Goal: Transaction & Acquisition: Purchase product/service

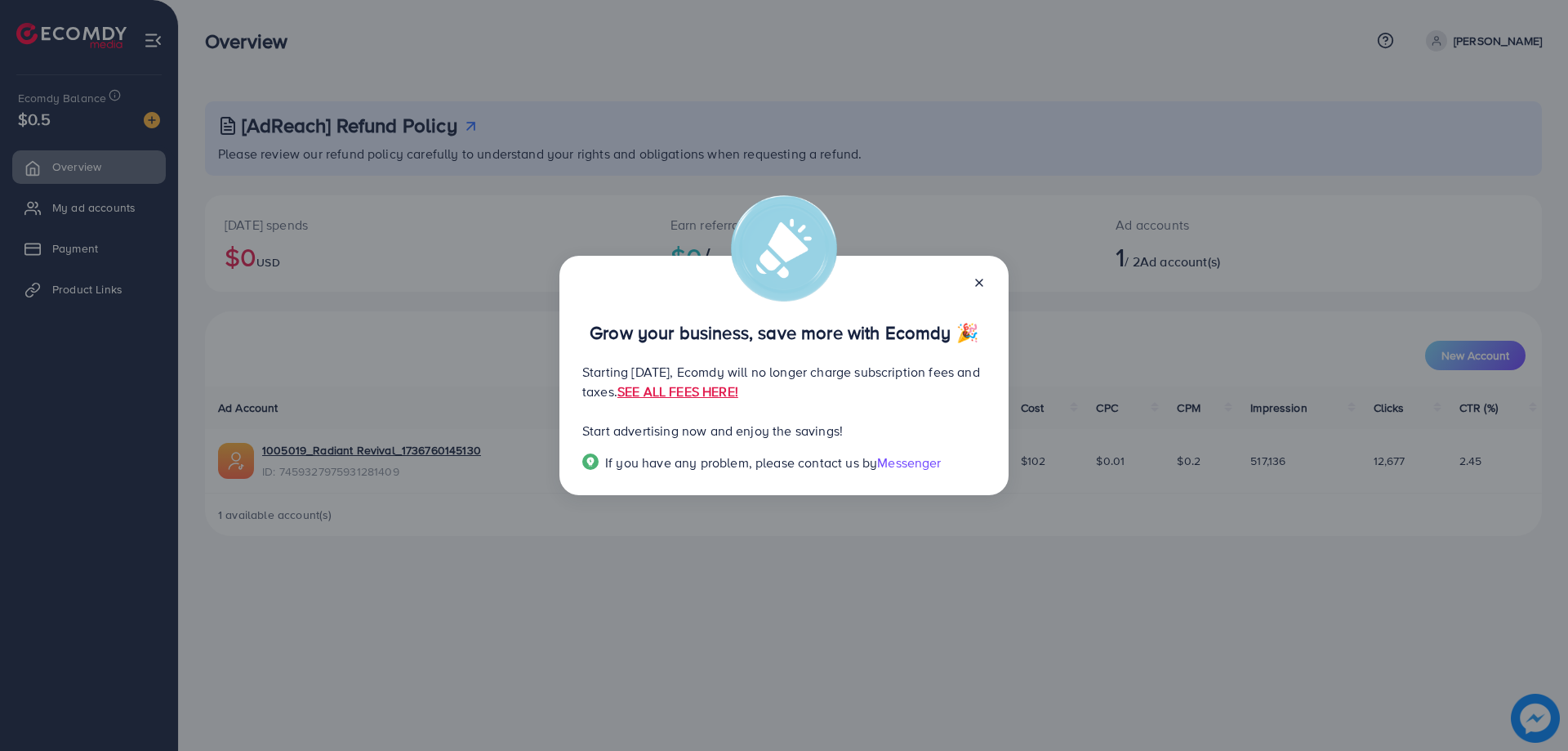
click at [981, 276] on icon at bounding box center [979, 283] width 14 height 14
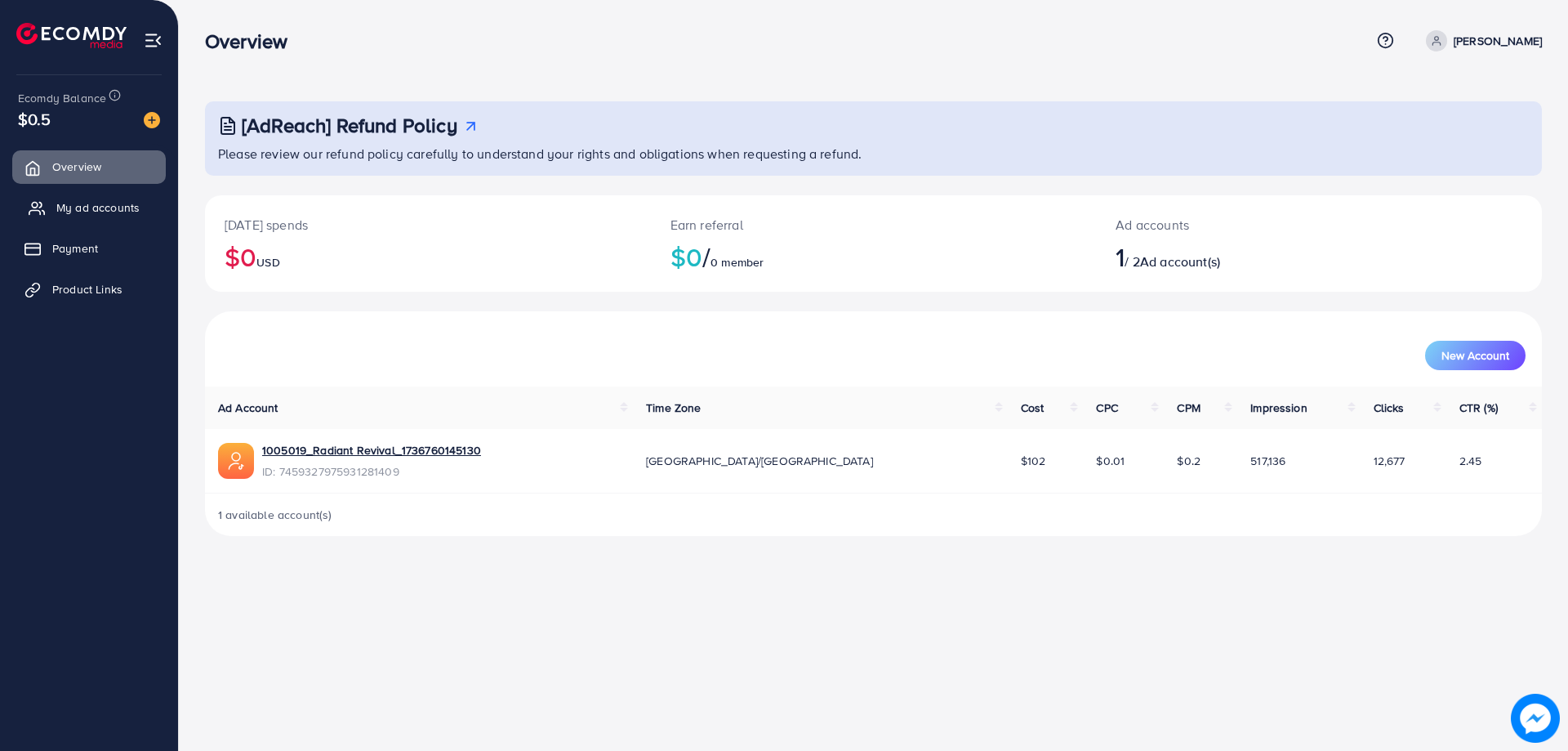
click at [103, 208] on span "My ad accounts" at bounding box center [98, 207] width 84 height 16
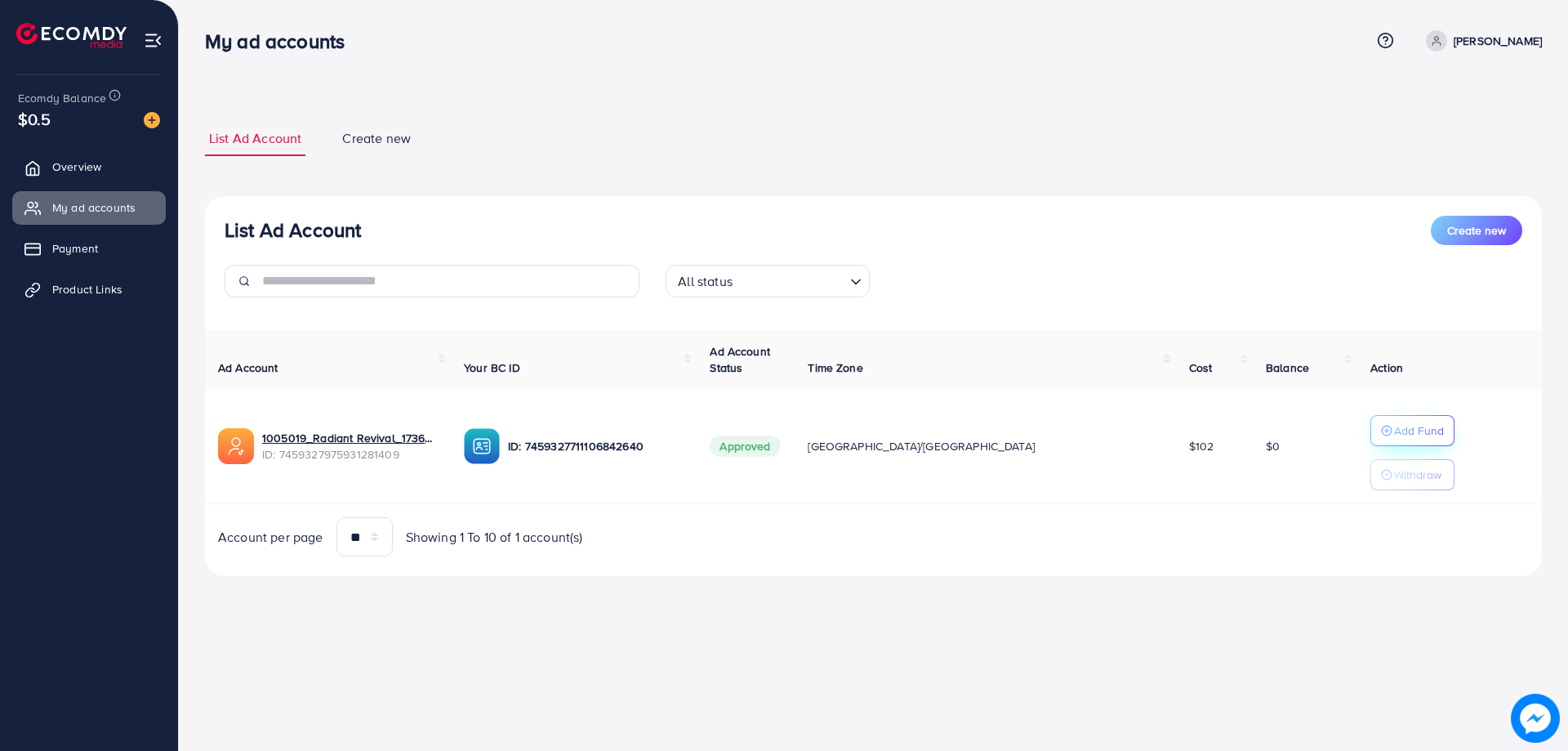
click at [1394, 429] on p "Add Fund" at bounding box center [1419, 430] width 50 height 20
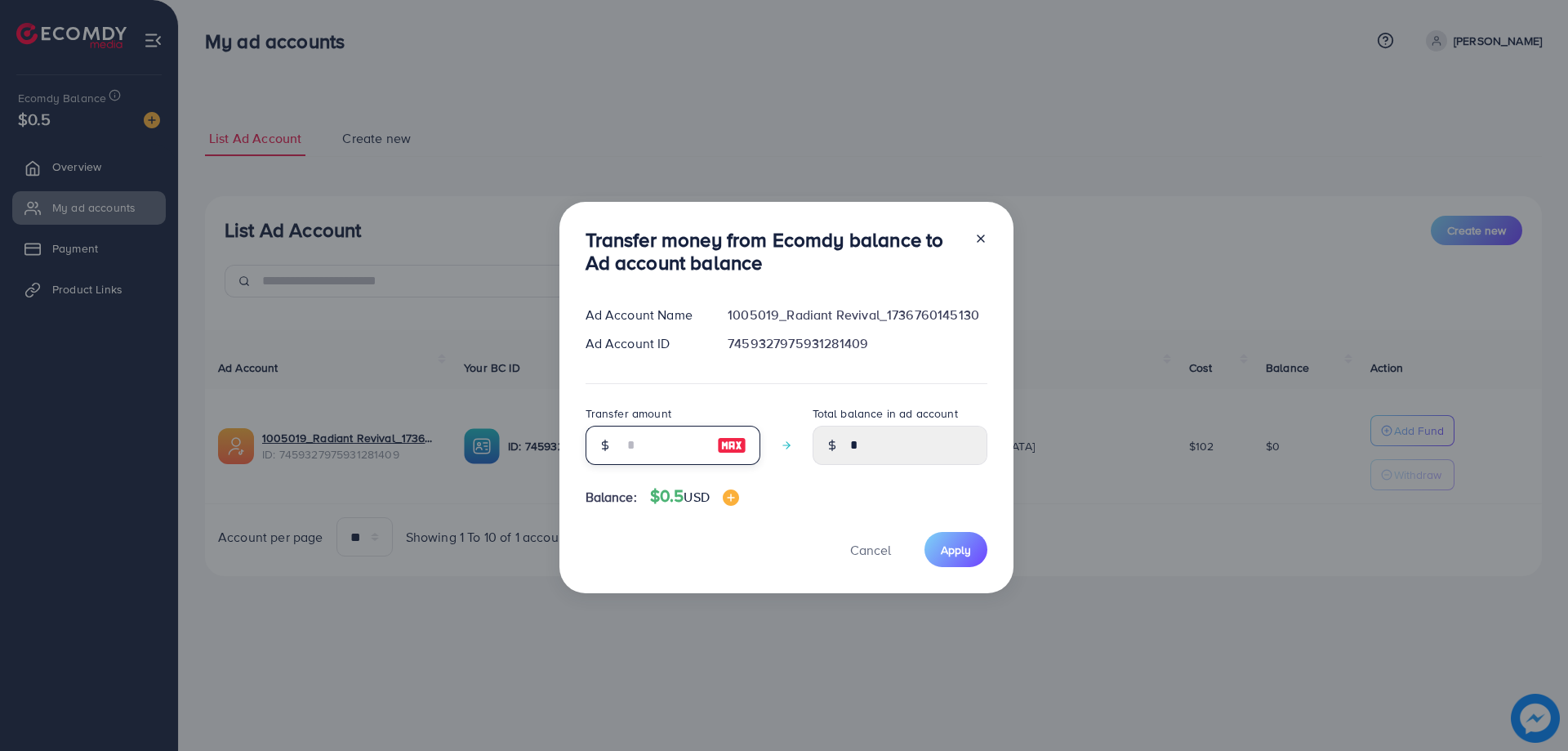
click at [676, 453] on input "number" at bounding box center [663, 446] width 82 height 40
click at [987, 242] on div "Transfer money from Ecomdy balance to Ad account balance Ad Account Name 100501…" at bounding box center [787, 398] width 455 height 393
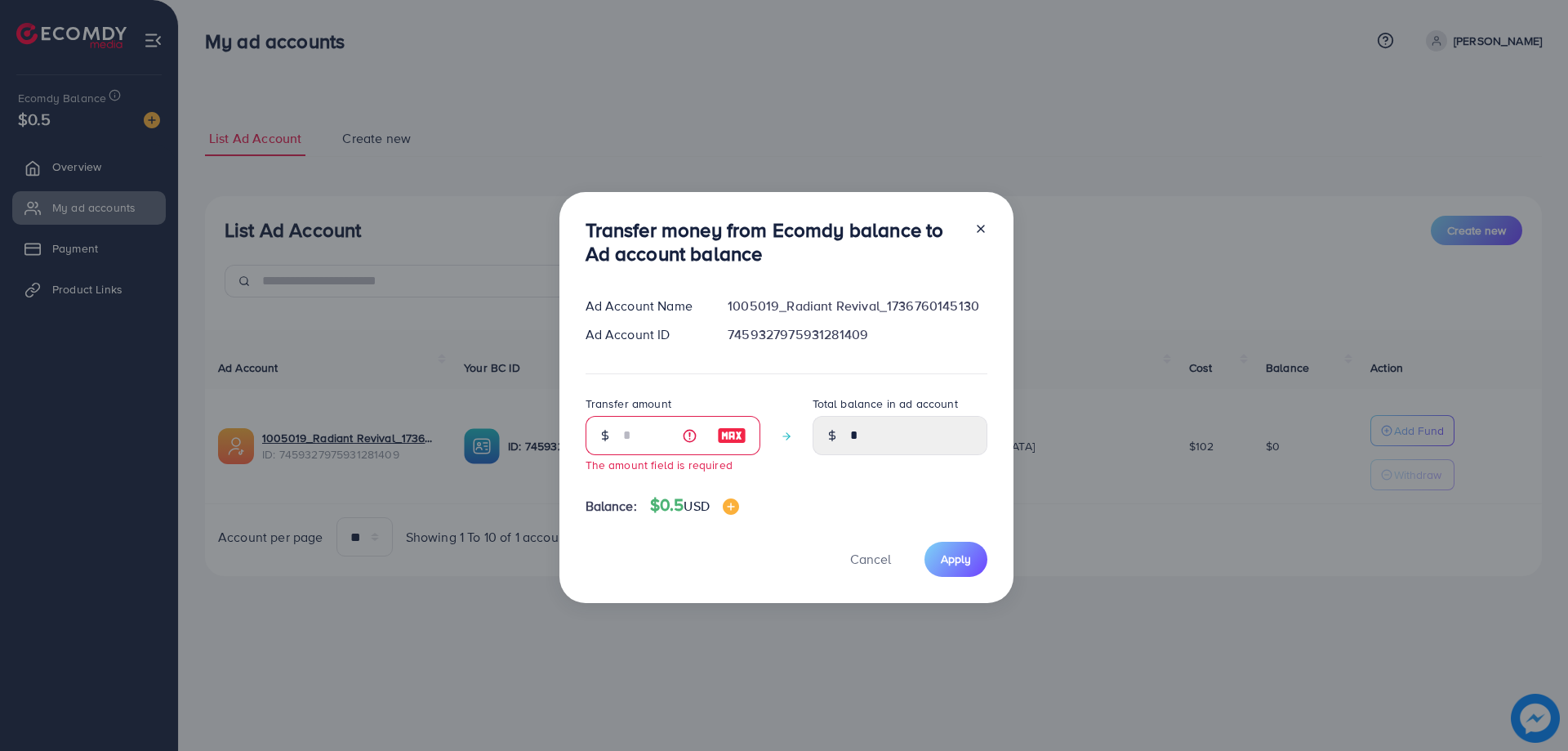
click at [980, 229] on icon at bounding box center [981, 229] width 14 height 14
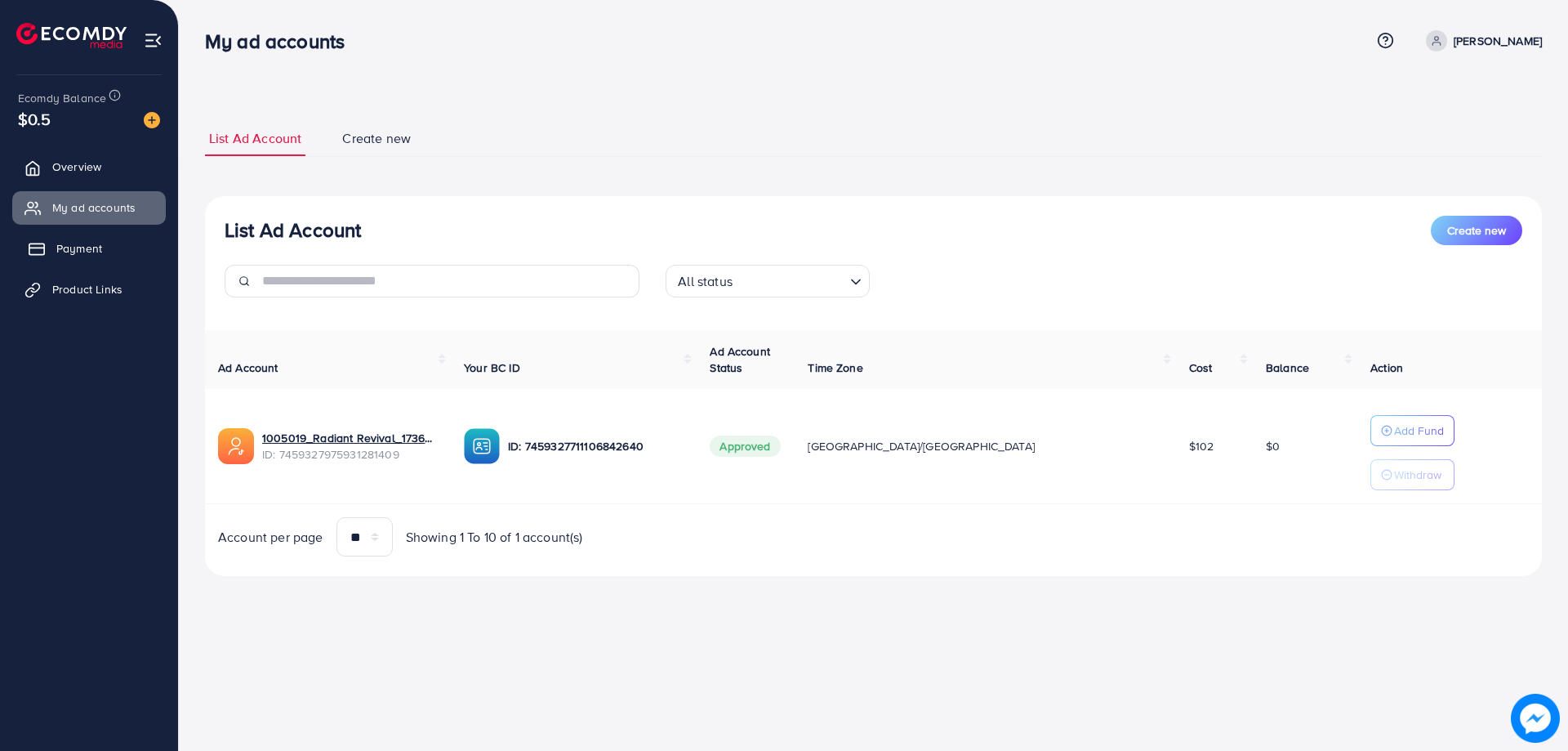
click at [50, 253] on link "Payment" at bounding box center [89, 249] width 154 height 32
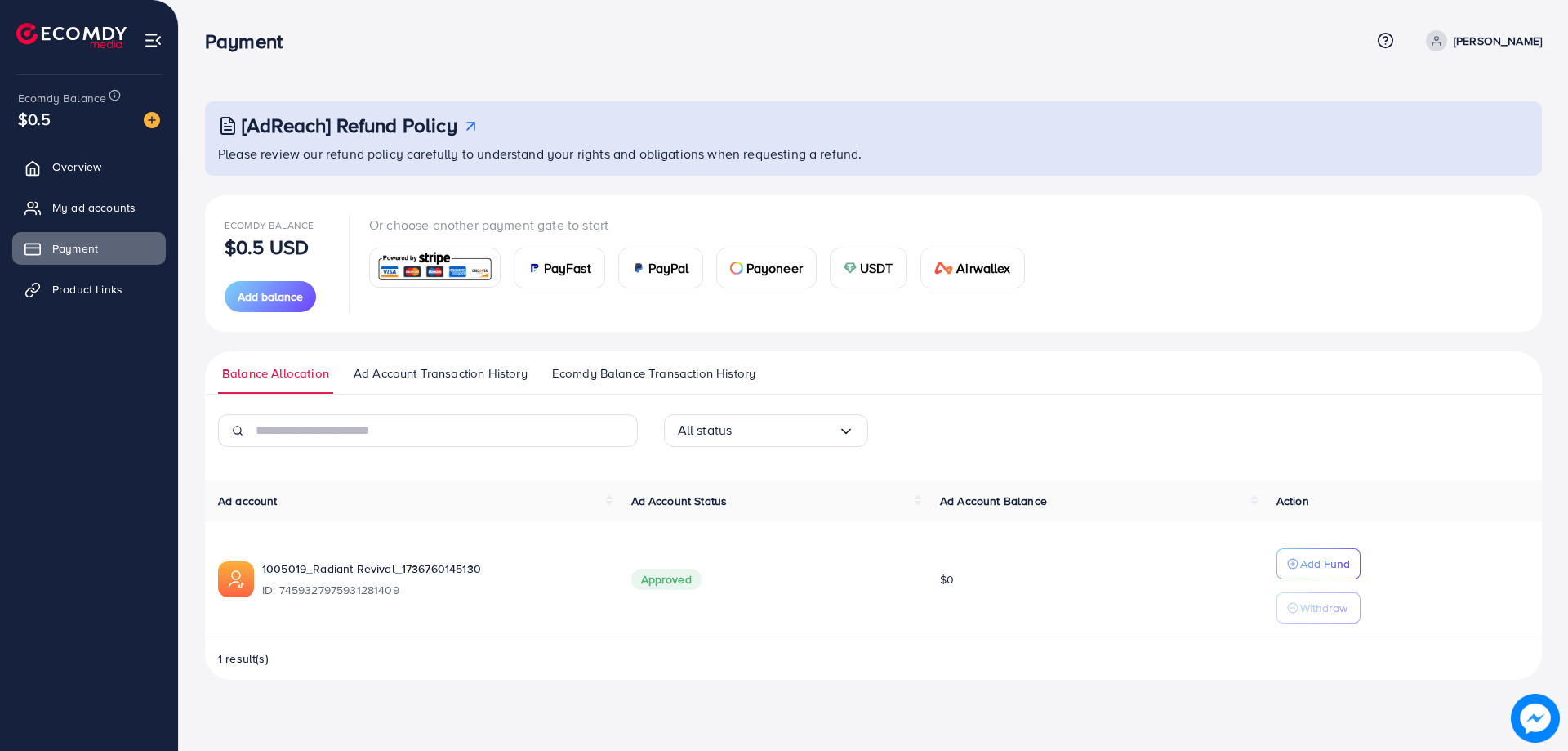
click at [777, 280] on div "Payoneer" at bounding box center [767, 268] width 99 height 40
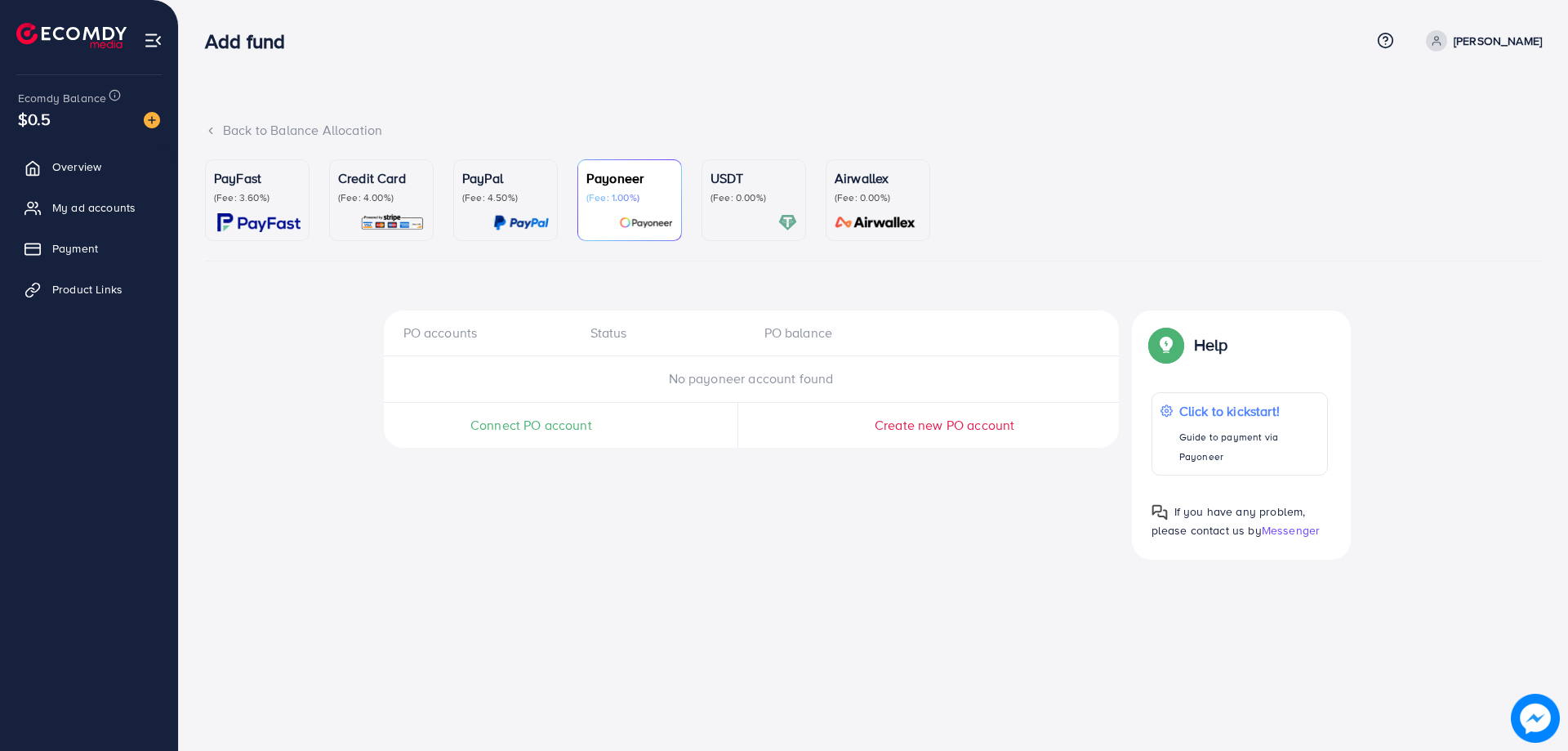
click at [476, 205] on div "PayPal (Fee: 4.50%)" at bounding box center [506, 200] width 86 height 64
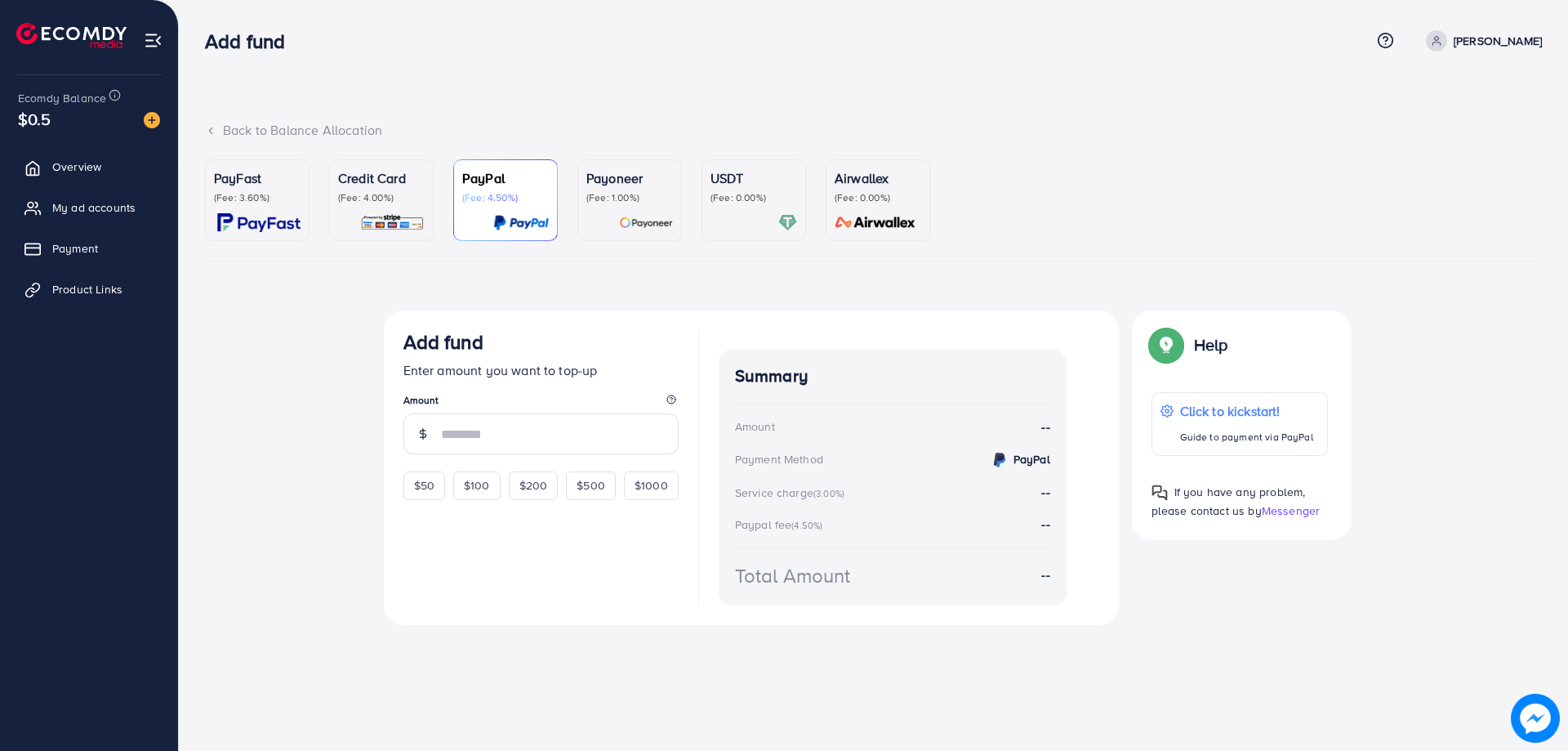
click at [356, 200] on p "(Fee: 4.00%)" at bounding box center [382, 197] width 86 height 14
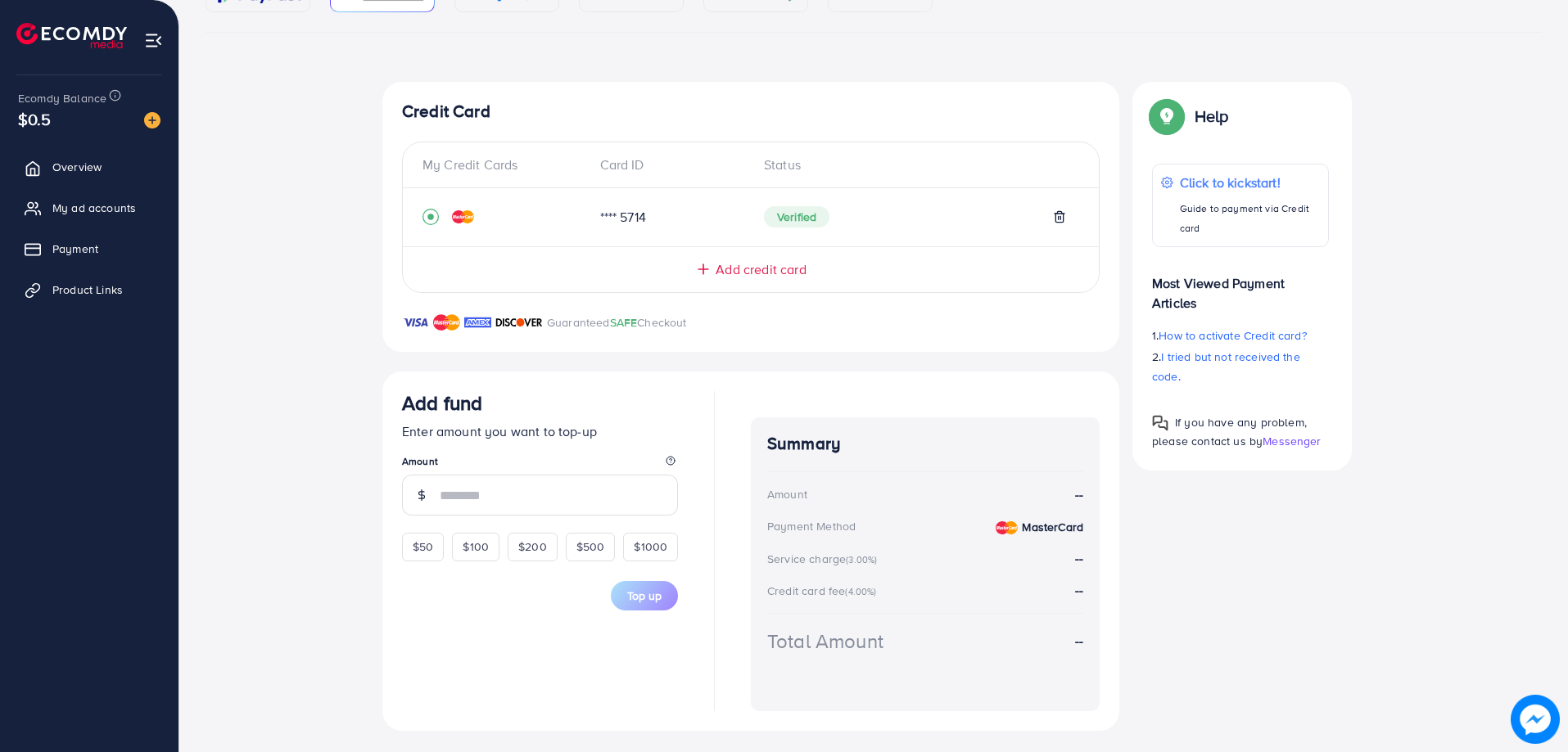
scroll to position [234, 0]
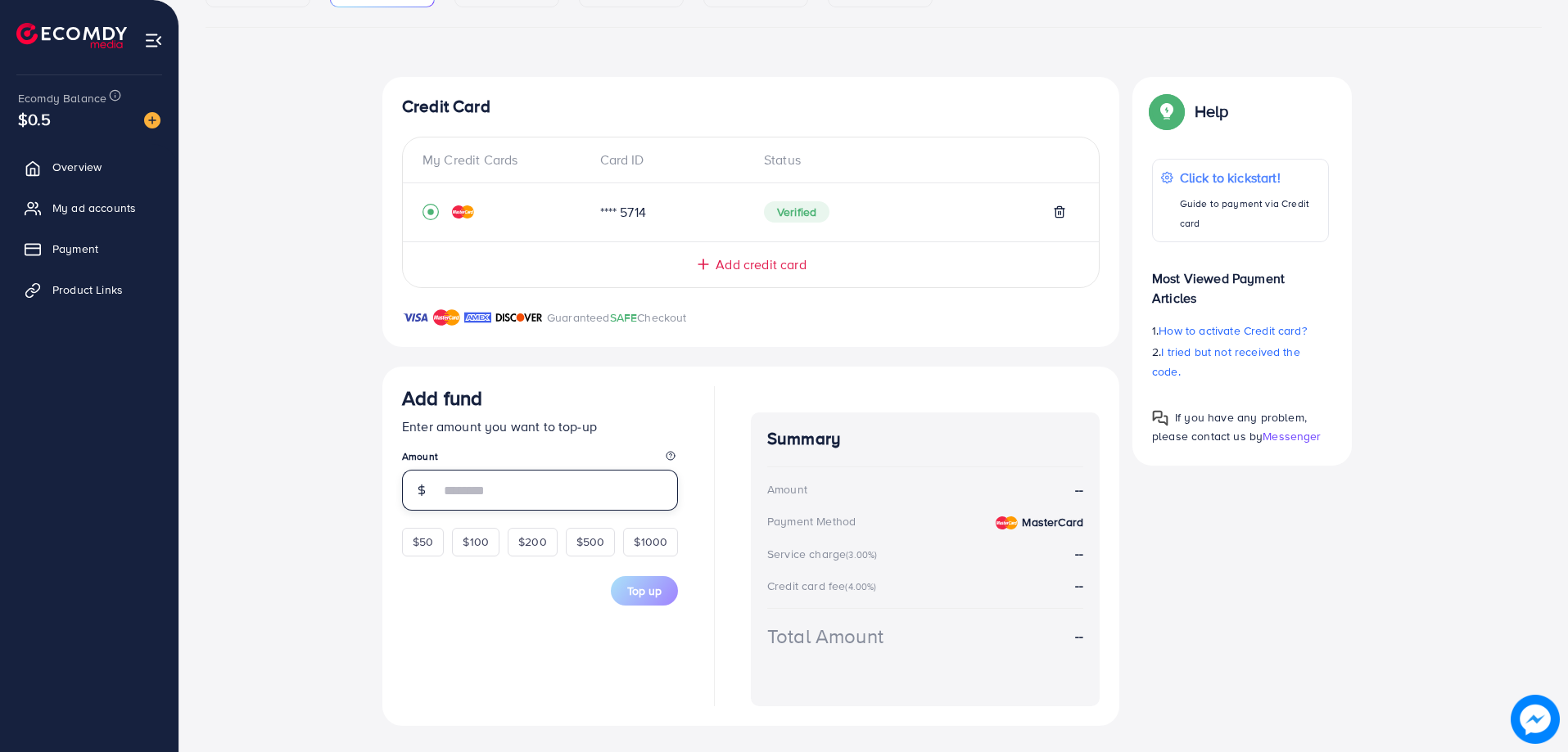
click at [513, 484] on input "number" at bounding box center [558, 490] width 238 height 41
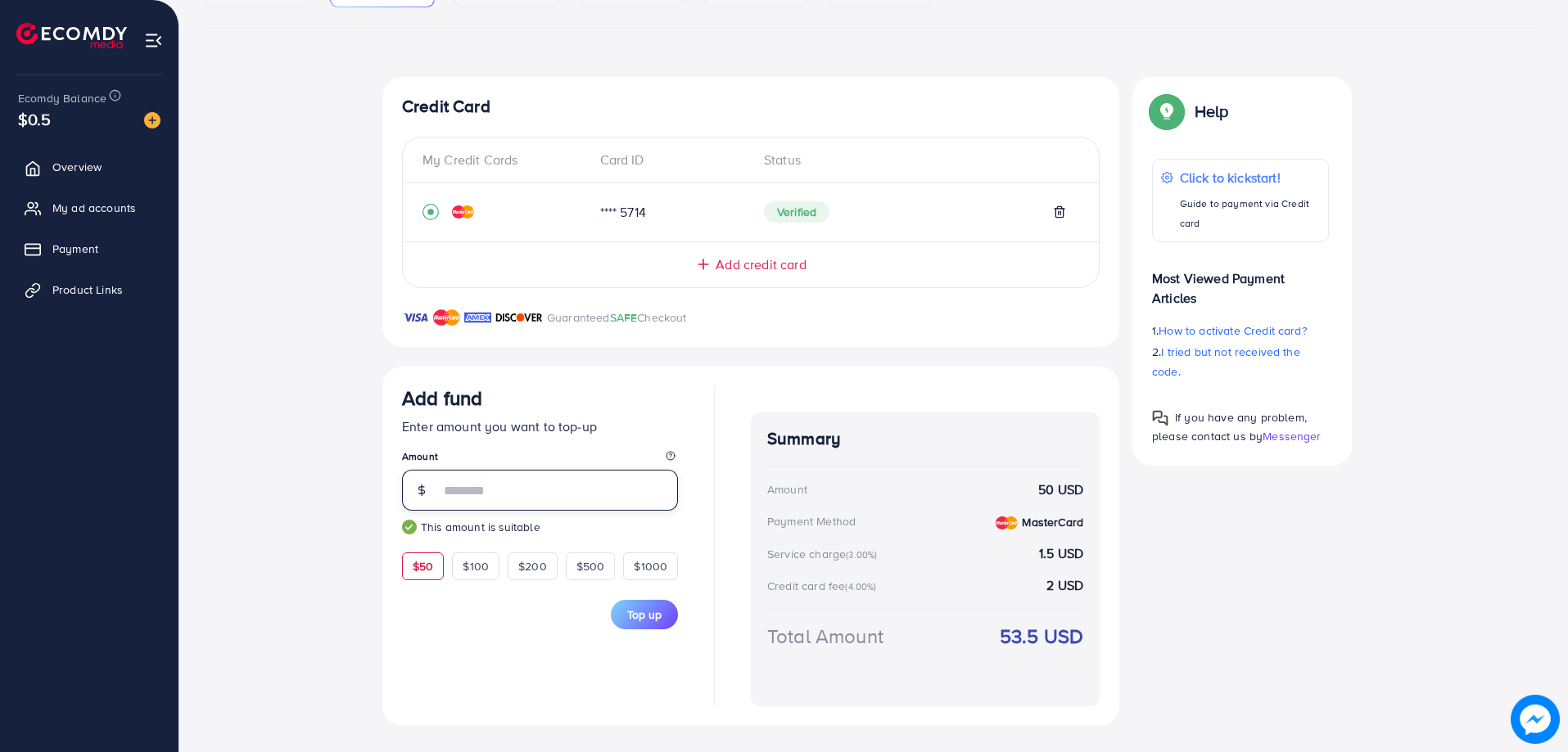
type input "**"
click at [730, 549] on div "Add fund Enter amount you want to top-up Amount ** This amount is suitable $50 …" at bounding box center [751, 546] width 697 height 320
